Goal: Task Accomplishment & Management: Use online tool/utility

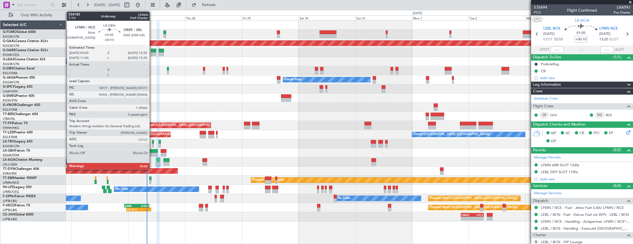
click at [152, 152] on div at bounding box center [153, 151] width 9 height 4
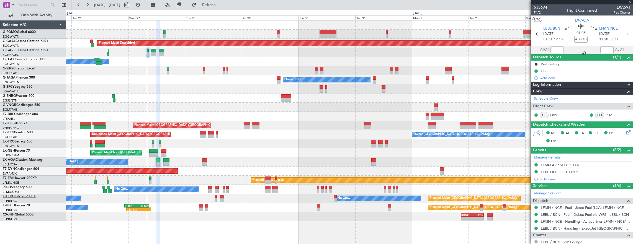
type input "-00:10"
type input "5"
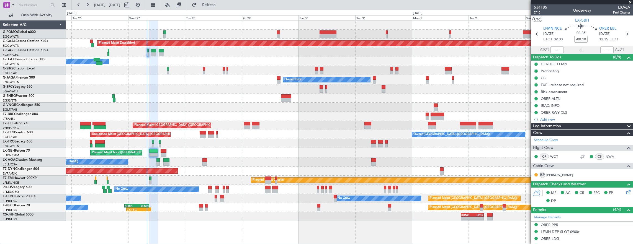
click at [148, 154] on div "Planned Maint Nice ([GEOGRAPHIC_DATA])" at bounding box center [349, 152] width 567 height 9
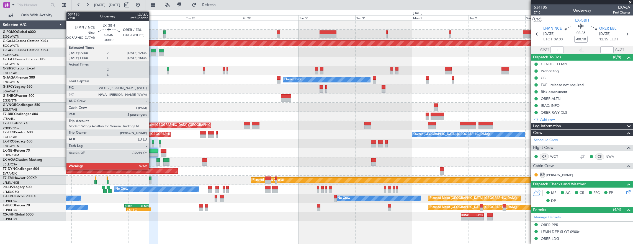
click at [152, 153] on div at bounding box center [153, 155] width 9 height 4
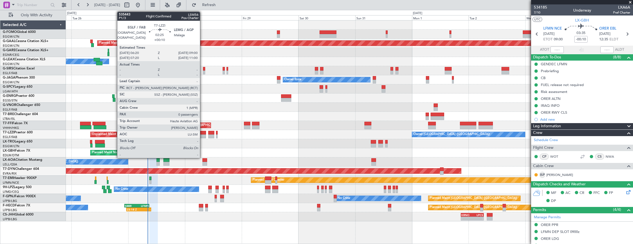
click at [203, 133] on div at bounding box center [203, 133] width 6 height 4
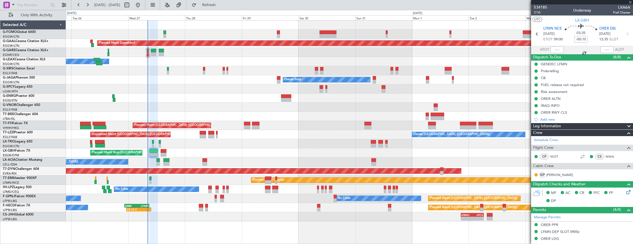
type input "+00:10"
type input "0"
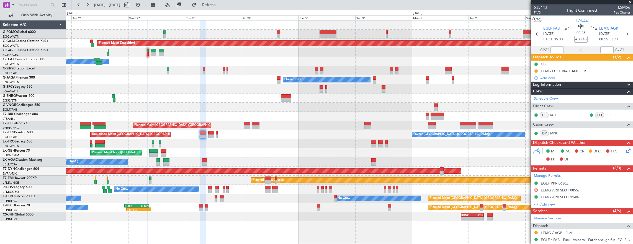
click at [212, 123] on div "Planned Maint Dusseldorf Owner Unplanned Maint [GEOGRAPHIC_DATA] ([GEOGRAPHIC_D…" at bounding box center [349, 120] width 567 height 201
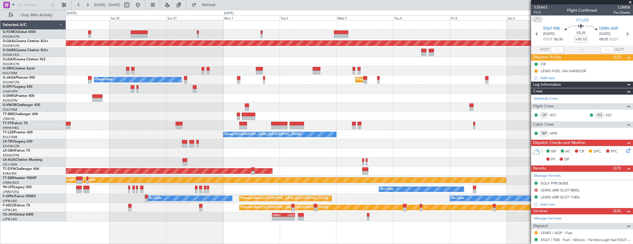
click at [211, 133] on div "Owner [GEOGRAPHIC_DATA] ([GEOGRAPHIC_DATA]) Owner Unplanned Maint [GEOGRAPHIC_D…" at bounding box center [349, 134] width 567 height 9
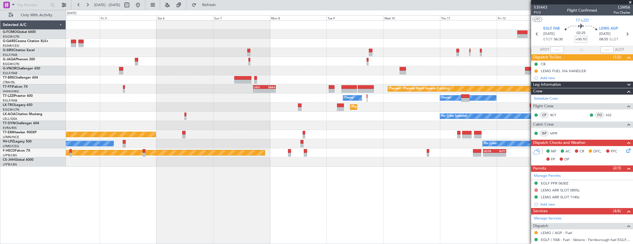
click at [217, 112] on div "No Crew Sabadell" at bounding box center [349, 116] width 567 height 9
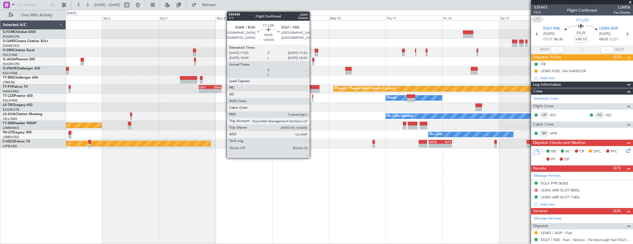
click at [312, 100] on div at bounding box center [312, 100] width 1 height 4
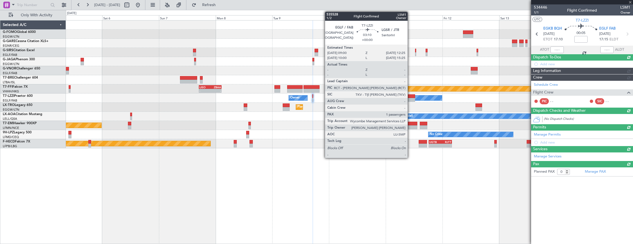
click at [410, 98] on div at bounding box center [411, 100] width 8 height 4
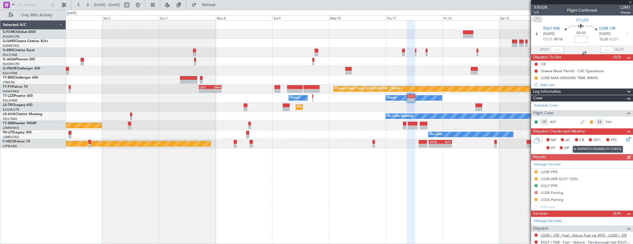
scroll to position [55, 0]
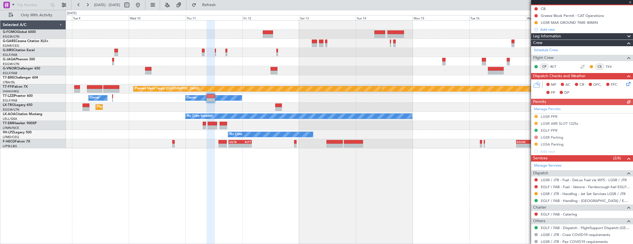
click at [201, 66] on div at bounding box center [349, 70] width 567 height 9
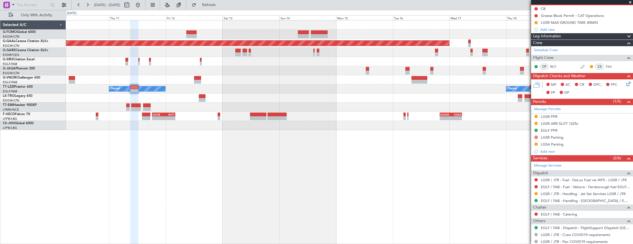
click at [104, 90] on div "Planned Maint Dusseldorf Owner Owner Owner Planned [GEOGRAPHIC_DATA] No Crew - …" at bounding box center [349, 75] width 567 height 110
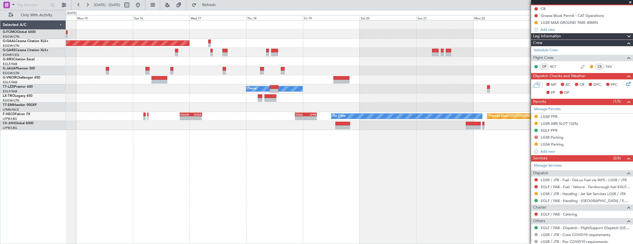
click at [189, 79] on div at bounding box center [349, 79] width 567 height 9
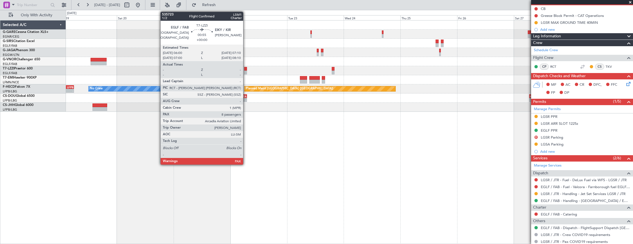
click at [246, 69] on div at bounding box center [245, 69] width 3 height 4
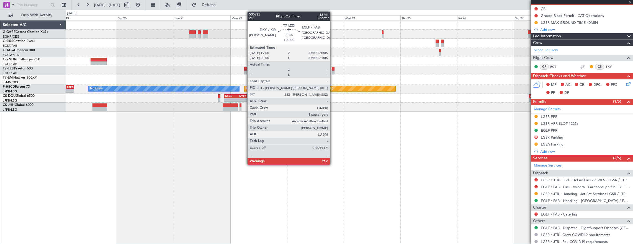
type input "8"
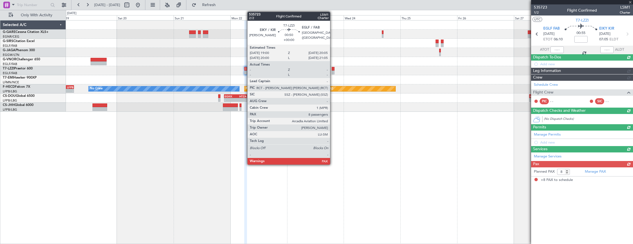
scroll to position [0, 0]
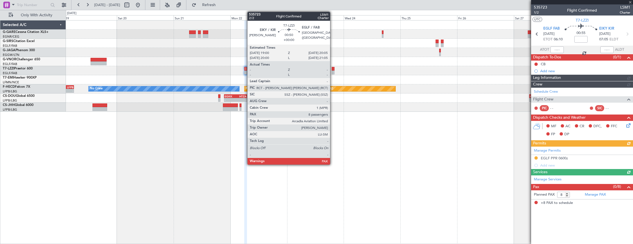
click at [333, 69] on div at bounding box center [333, 69] width 3 height 4
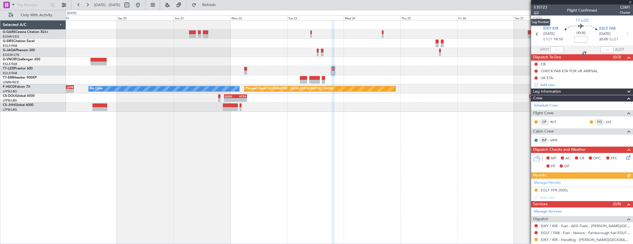
click at [535, 12] on span "2/2" at bounding box center [540, 12] width 13 height 5
click at [624, 154] on fb-app "[DATE] - [DATE] Refreshing... Quick Links Only With Activity Owner Planned Main…" at bounding box center [316, 124] width 633 height 240
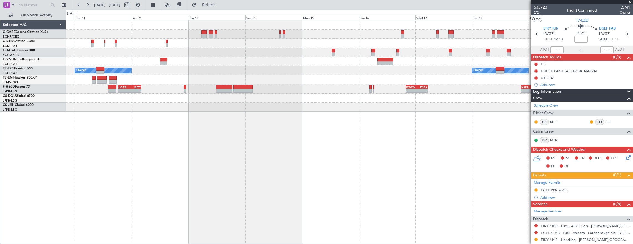
click at [413, 173] on div "Owner Owner Owner No Crew - - KSEA 20:45 Z LFPB 05:55 Z - - EGGW 20:00 Z KSEA 0…" at bounding box center [349, 132] width 567 height 224
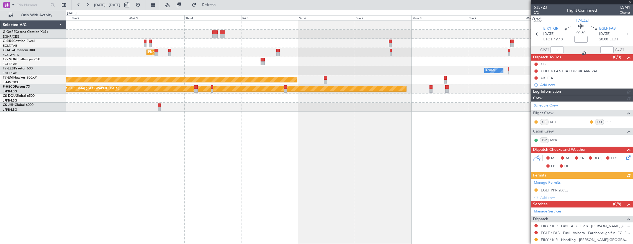
click at [345, 161] on div "Planned Maint [GEOGRAPHIC_DATA] ([GEOGRAPHIC_DATA]) Owner Owner Planned Maint […" at bounding box center [349, 132] width 567 height 224
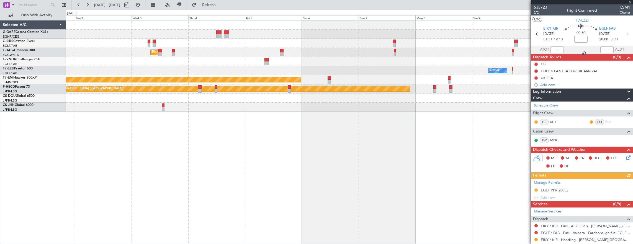
click at [383, 166] on div "Planned Maint [GEOGRAPHIC_DATA] ([GEOGRAPHIC_DATA]) Owner Owner Planned Maint […" at bounding box center [349, 132] width 567 height 224
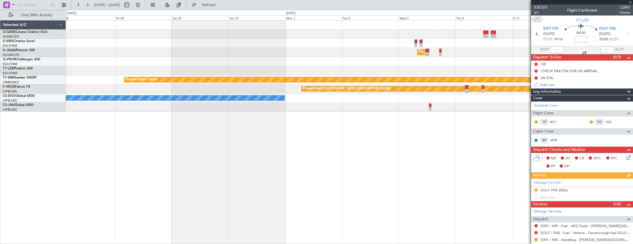
click at [294, 174] on div "Planned Maint [GEOGRAPHIC_DATA] ([GEOGRAPHIC_DATA]) No Crew Cannes ([GEOGRAPHIC…" at bounding box center [349, 132] width 567 height 224
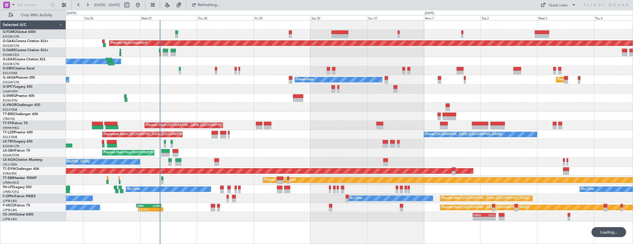
click at [416, 84] on div "Planned Maint Dusseldorf Owner Unplanned Maint [GEOGRAPHIC_DATA] ([GEOGRAPHIC_D…" at bounding box center [349, 120] width 567 height 201
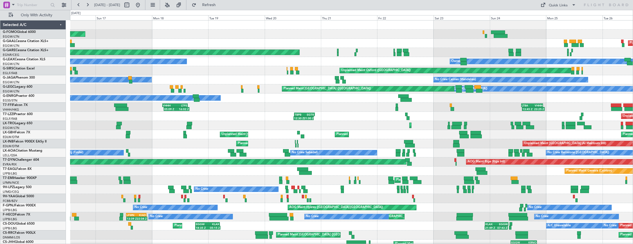
click at [300, 97] on div "Planned Maint Windsor Locks ([PERSON_NAME] Intl) Planned [GEOGRAPHIC_DATA] Plan…" at bounding box center [351, 139] width 563 height 238
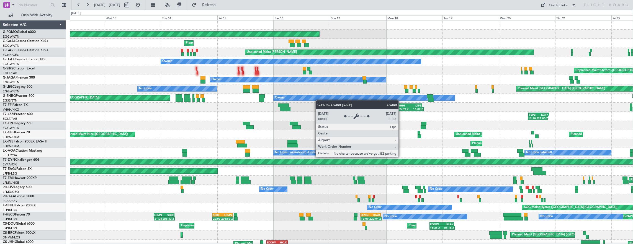
click at [323, 99] on div "Owner" at bounding box center [363, 98] width 181 height 5
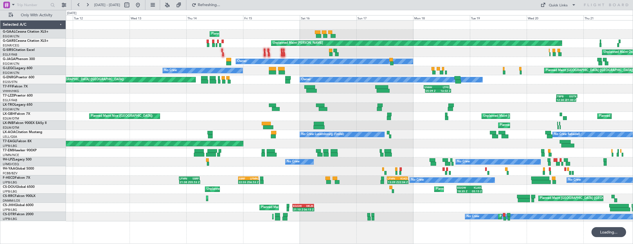
click at [411, 120] on div "Planned Maint Unplanned Maint [PERSON_NAME] Unplanned Maint [GEOGRAPHIC_DATA] (…" at bounding box center [349, 120] width 567 height 201
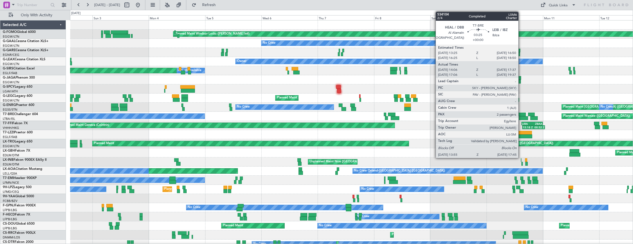
click at [180, 113] on div "Planned Maint Warsaw ([GEOGRAPHIC_DATA]) A/C Unavailable" at bounding box center [351, 116] width 563 height 9
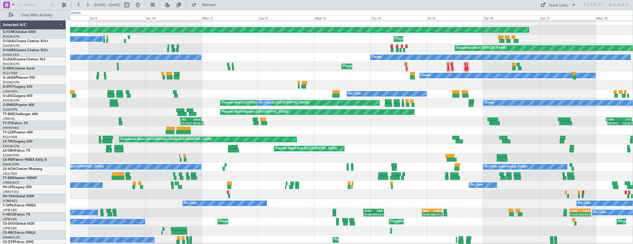
scroll to position [4, 0]
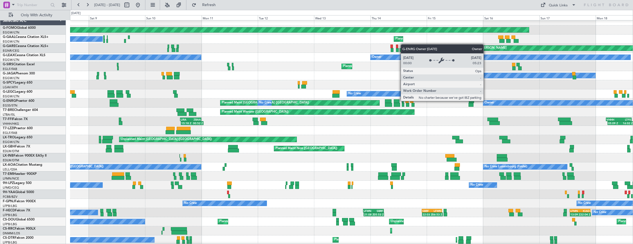
click at [149, 108] on div "Planned Maint [GEOGRAPHIC_DATA] ([GEOGRAPHIC_DATA]) No Crew Owner No Crew" at bounding box center [351, 103] width 563 height 9
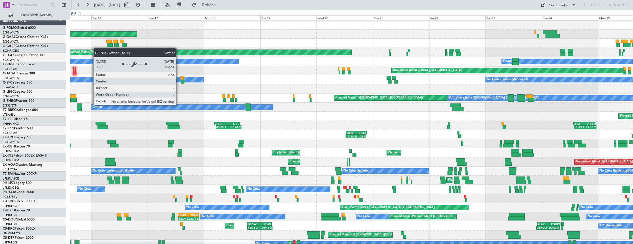
scroll to position [0, 0]
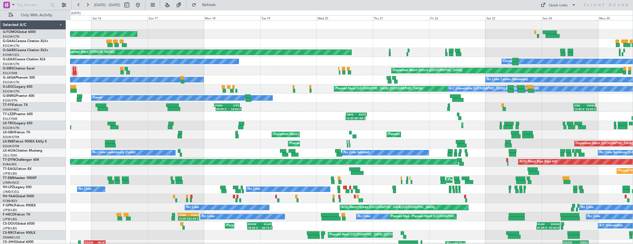
click at [104, 130] on div "Unplanned Maint [GEOGRAPHIC_DATA] ([GEOGRAPHIC_DATA]) [GEOGRAPHIC_DATA] ([GEOGR…" at bounding box center [351, 134] width 563 height 9
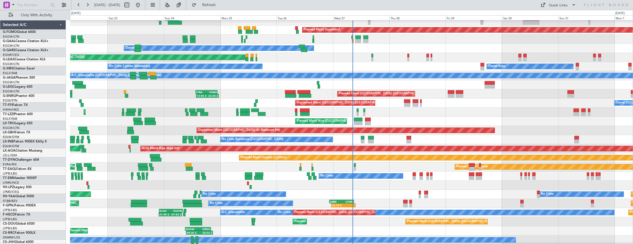
scroll to position [13, 0]
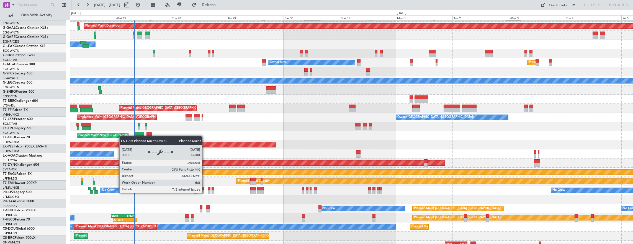
click at [111, 135] on div "Planned Maint Nice ([GEOGRAPHIC_DATA])" at bounding box center [109, 135] width 62 height 8
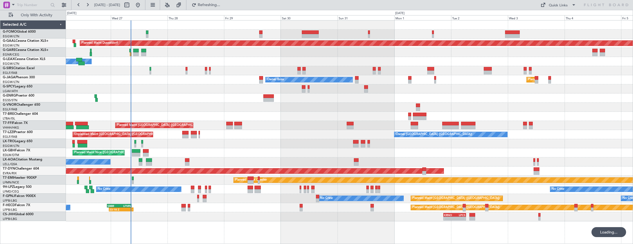
scroll to position [0, 0]
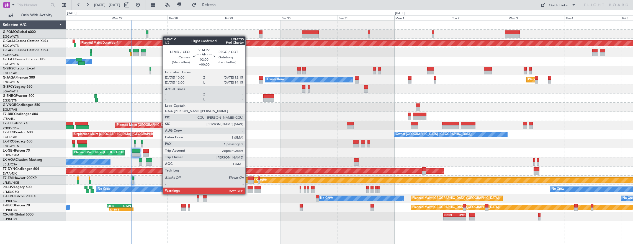
click at [248, 189] on div at bounding box center [250, 188] width 6 height 4
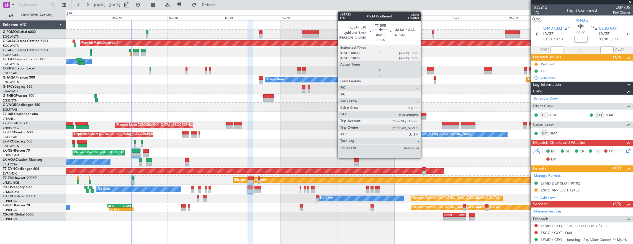
click at [423, 113] on div at bounding box center [420, 115] width 14 height 4
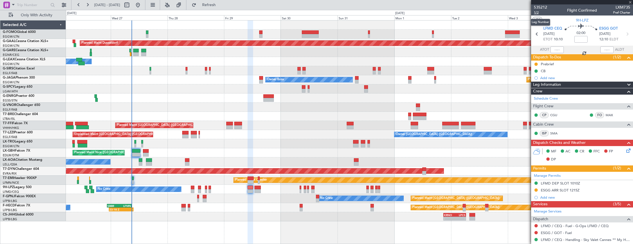
type input "-00:20"
type input "6"
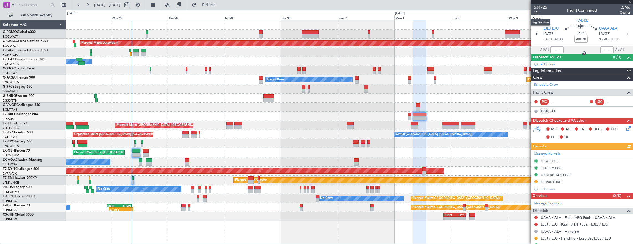
click at [541, 12] on span "1/4" at bounding box center [540, 12] width 13 height 5
